Goal: Task Accomplishment & Management: Manage account settings

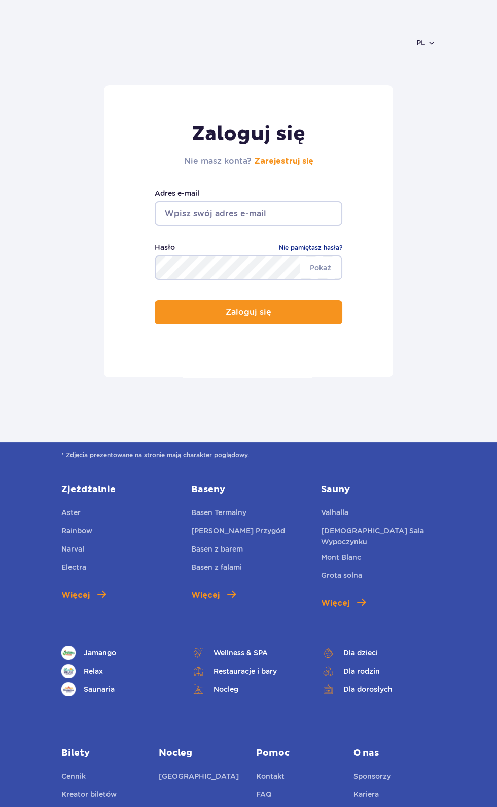
click at [279, 213] on input "email" at bounding box center [249, 213] width 188 height 24
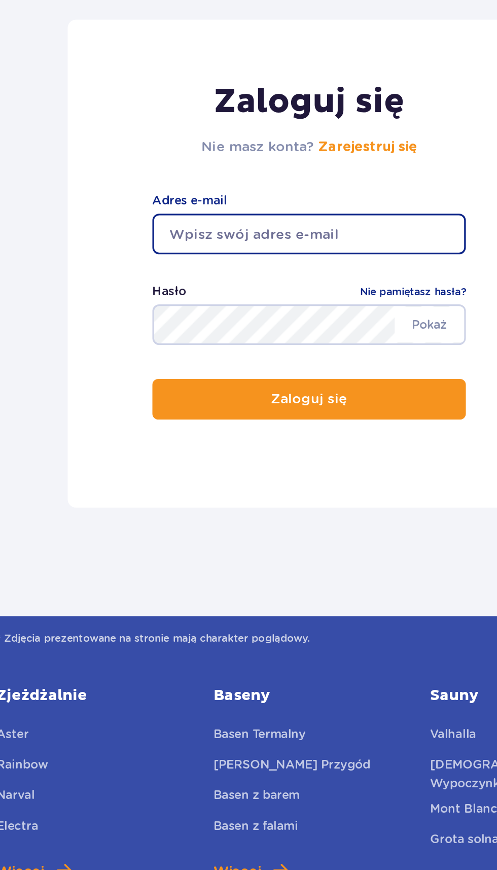
click at [231, 210] on input "email" at bounding box center [249, 213] width 188 height 24
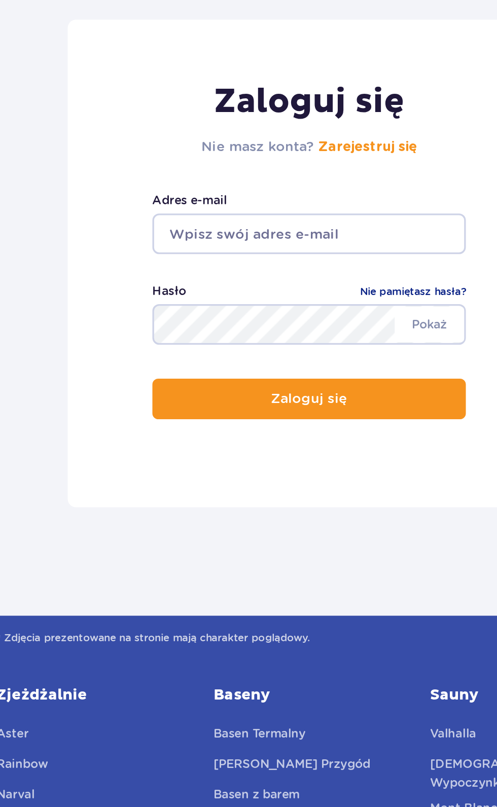
type input "[EMAIL_ADDRESS][DOMAIN_NAME]"
click at [155, 300] on button "Zaloguj się" at bounding box center [249, 312] width 188 height 24
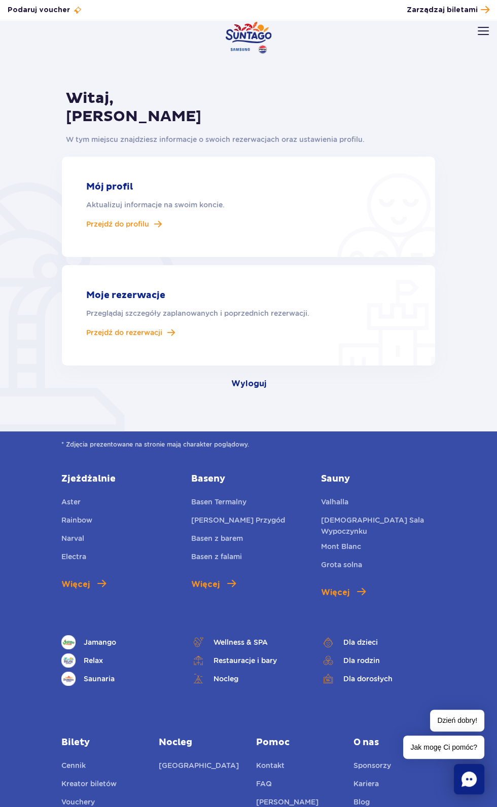
click at [119, 313] on p "Przeglądaj szczegóły zaplanowanych i poprzednich rezerwacji." at bounding box center [248, 313] width 324 height 11
click at [124, 332] on span "Przejdź do rezerwacji" at bounding box center [124, 332] width 76 height 9
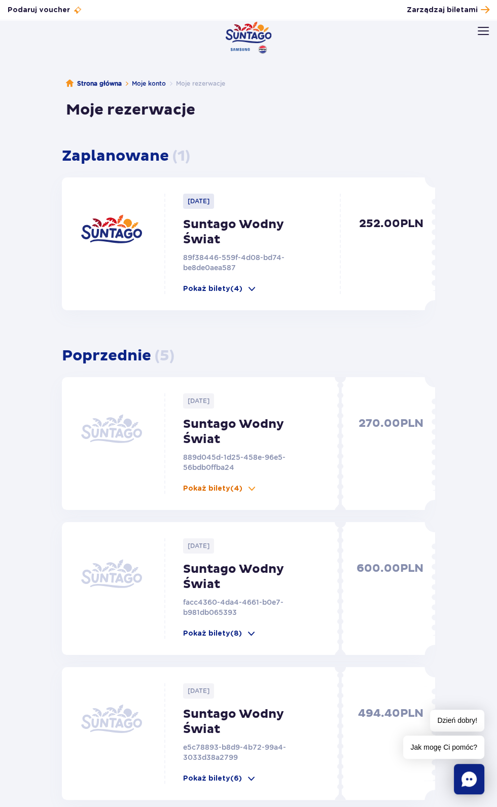
click at [254, 488] on span at bounding box center [251, 489] width 10 height 10
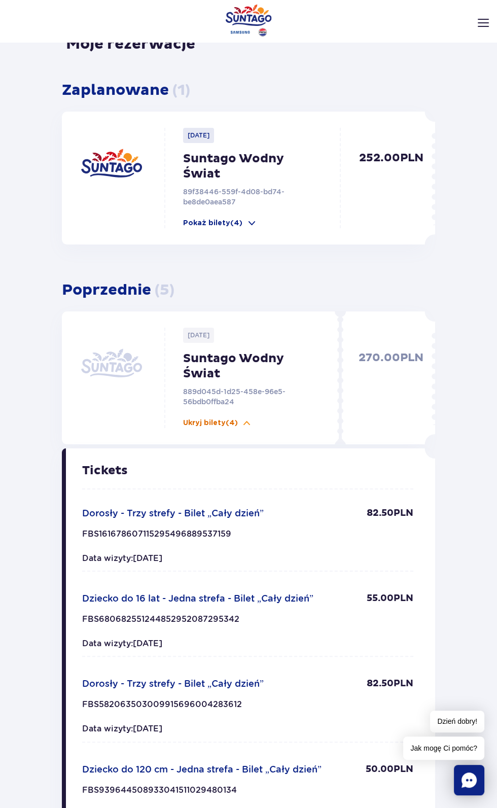
scroll to position [68, 0]
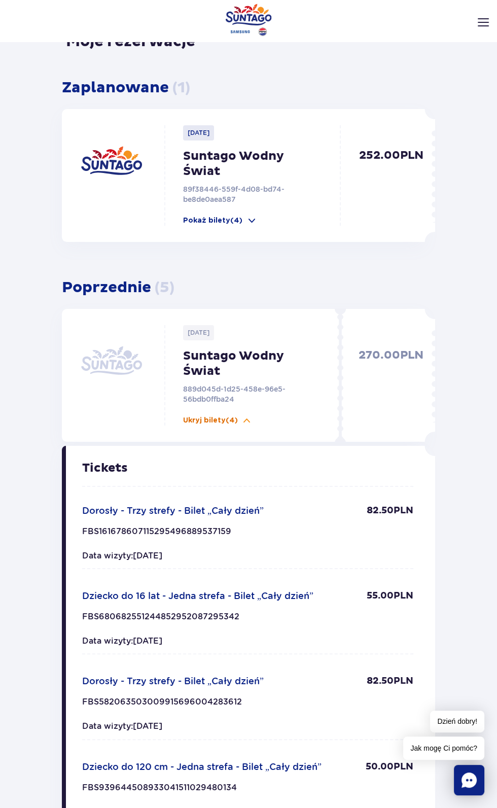
click at [235, 420] on p "Ukryj bilety (4)" at bounding box center [210, 420] width 55 height 10
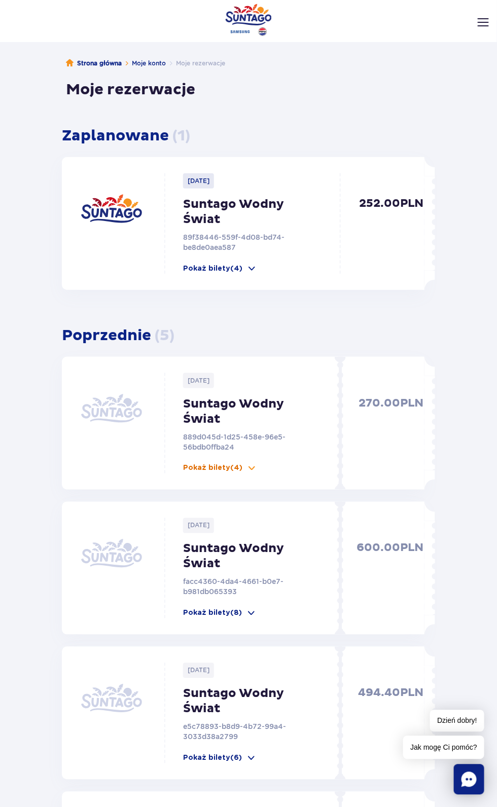
scroll to position [0, 0]
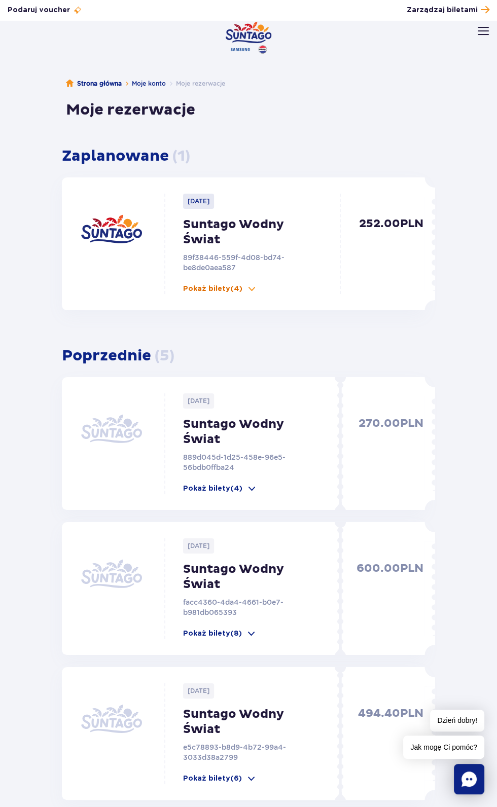
click at [254, 288] on span at bounding box center [251, 289] width 10 height 10
